Goal: Find specific page/section: Find specific page/section

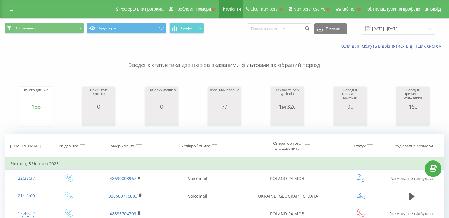
drag, startPoint x: 0, startPoint y: 0, endPoint x: 237, endPoint y: 9, distance: 237.4
click at [237, 9] on span "Клієнти" at bounding box center [233, 9] width 15 height 5
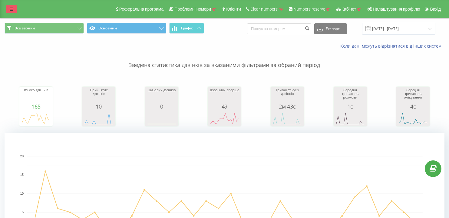
click at [9, 12] on link at bounding box center [11, 9] width 11 height 8
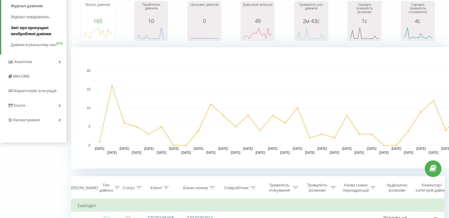
scroll to position [110, 0]
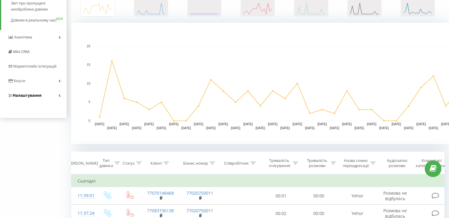
click at [22, 97] on span "Налаштування" at bounding box center [27, 95] width 29 height 5
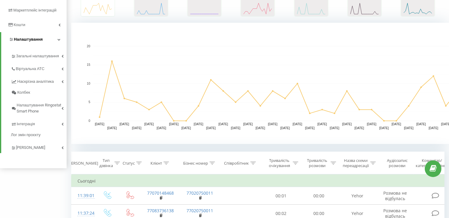
scroll to position [48, 0]
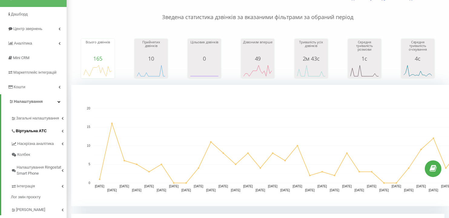
click at [25, 129] on span "Віртуальна АТС" at bounding box center [31, 131] width 31 height 6
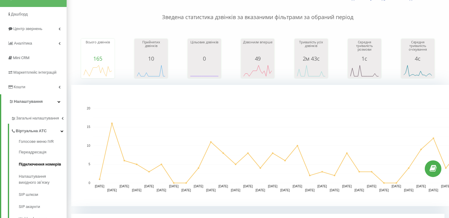
click at [25, 163] on span "Підключення номерів" at bounding box center [40, 164] width 42 height 6
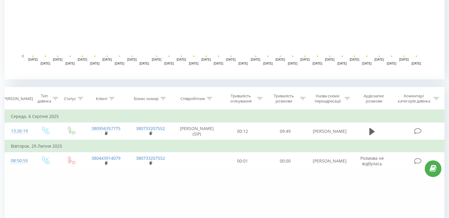
scroll to position [192, 0]
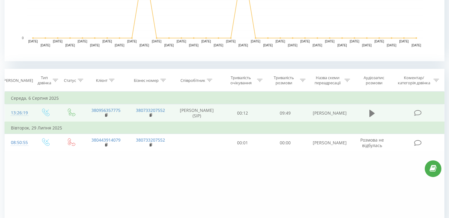
click at [373, 111] on icon at bounding box center [371, 112] width 5 height 7
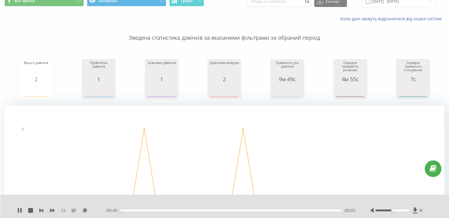
scroll to position [27, 0]
click at [394, 2] on input "20.07.2025 - 20.08.2025" at bounding box center [398, 1] width 73 height 12
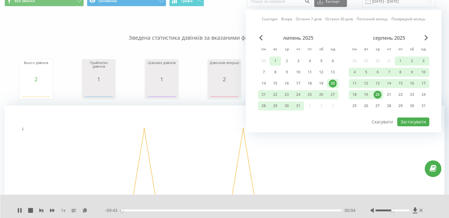
click at [277, 61] on div "1" at bounding box center [275, 61] width 8 height 8
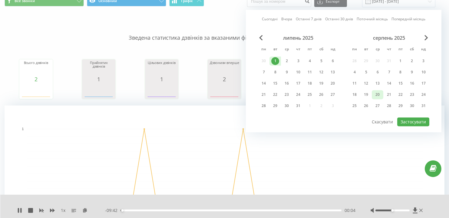
click at [375, 90] on div "20" at bounding box center [377, 94] width 8 height 8
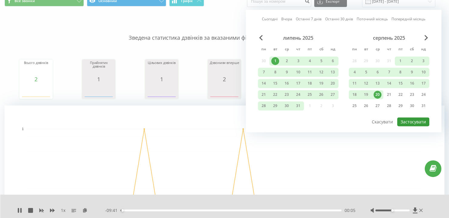
click at [414, 121] on button "Застосувати" at bounding box center [413, 121] width 32 height 9
type input "01.07.2025 - 20.08.2025"
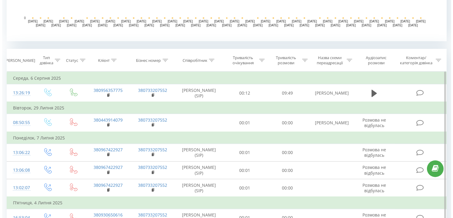
scroll to position [220, 0]
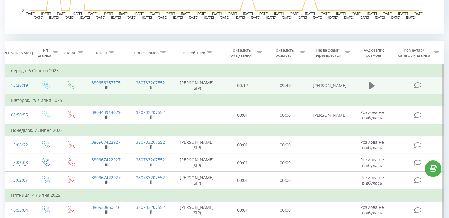
click at [372, 83] on icon at bounding box center [371, 85] width 5 height 7
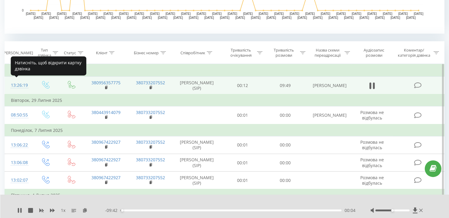
click at [15, 84] on div "13:26:19" at bounding box center [18, 85] width 15 height 12
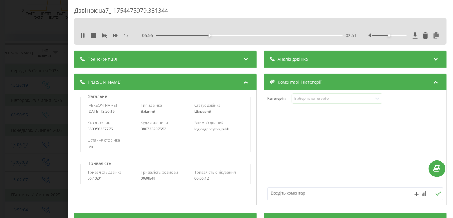
click at [54, 44] on div "Дзвінок : ua7_-1754475979.331344 1 x - 06:56 02:51 02:51 Транскрипція Для AI-ан…" at bounding box center [226, 109] width 453 height 218
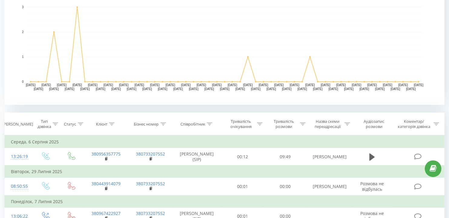
scroll to position [149, 0]
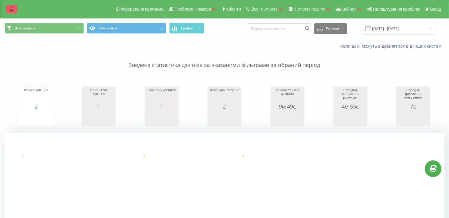
click at [11, 11] on icon at bounding box center [12, 9] width 4 height 4
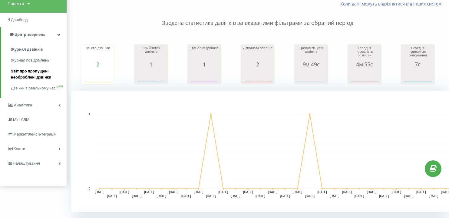
scroll to position [55, 0]
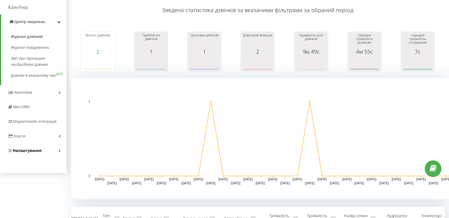
click at [22, 153] on span "Налаштування" at bounding box center [27, 150] width 29 height 5
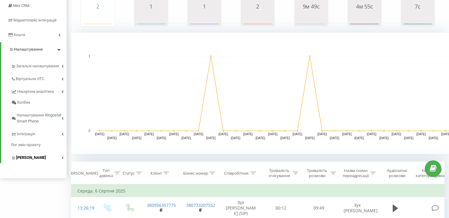
scroll to position [110, 0]
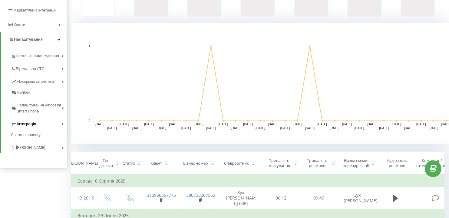
click at [25, 125] on span "Інтеграція" at bounding box center [27, 124] width 20 height 6
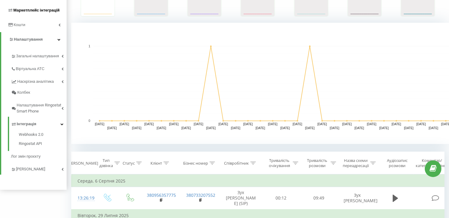
click at [33, 9] on span "Маркетплейс інтеграцій" at bounding box center [36, 10] width 46 height 5
